Goal: Navigation & Orientation: Find specific page/section

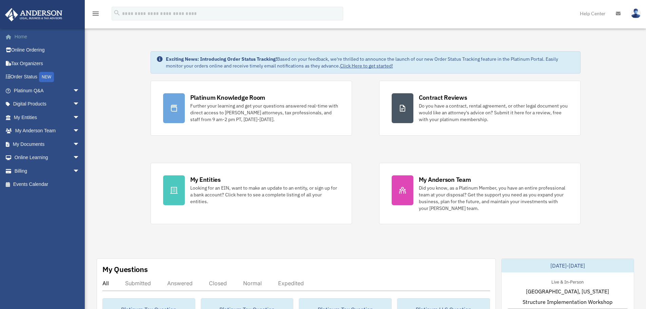
click at [16, 36] on link "Home" at bounding box center [47, 37] width 85 height 14
click at [73, 143] on span "arrow_drop_down" at bounding box center [80, 144] width 14 height 14
click at [26, 156] on link "Box" at bounding box center [49, 158] width 80 height 14
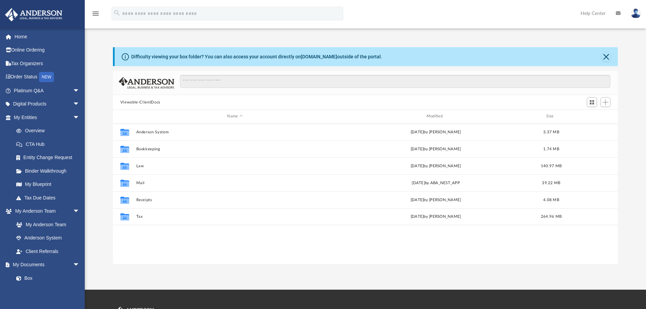
scroll to position [149, 500]
